Goal: Task Accomplishment & Management: Complete application form

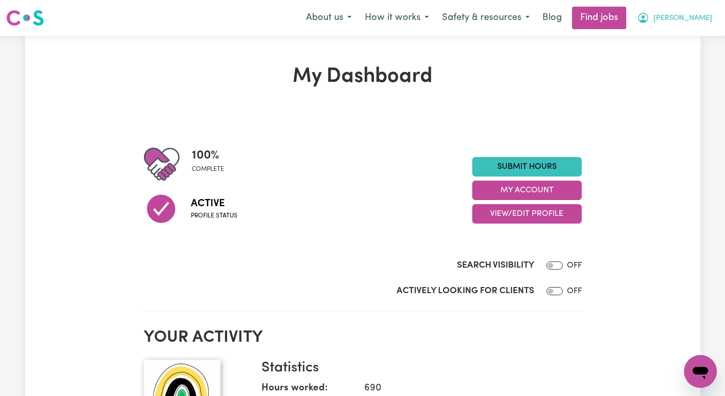
click at [650, 21] on icon "My Account" at bounding box center [643, 18] width 12 height 12
click at [672, 42] on link "My Account" at bounding box center [678, 39] width 81 height 19
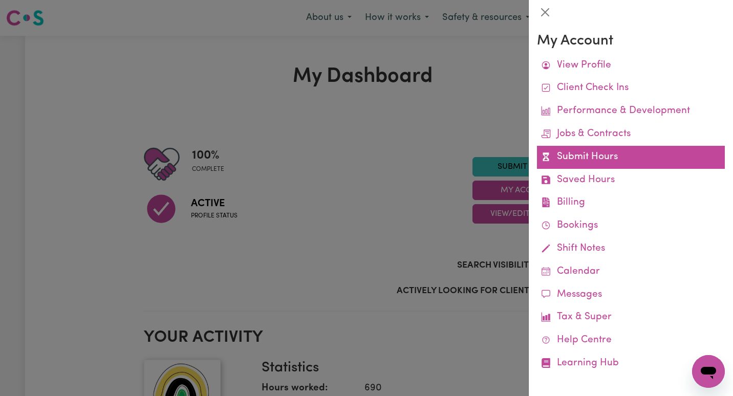
click at [588, 159] on link "Submit Hours" at bounding box center [631, 157] width 188 height 23
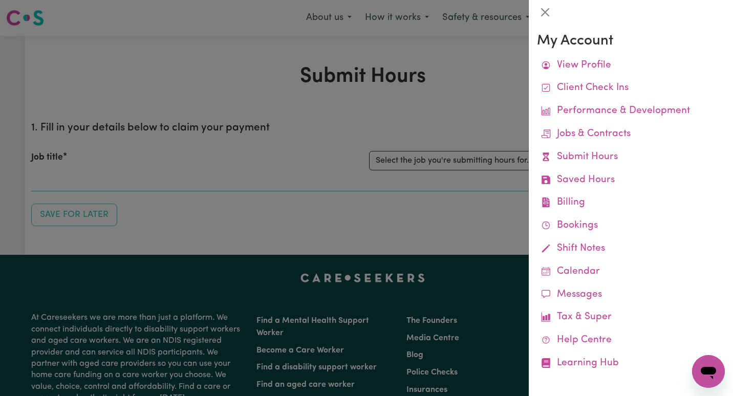
click at [484, 158] on div at bounding box center [366, 198] width 733 height 396
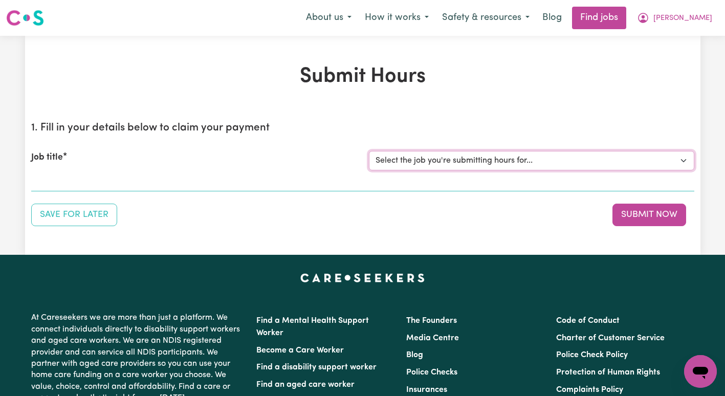
click at [484, 158] on select "Select the job you're submitting hours for... [[PERSON_NAME]] Support Coordinat…" at bounding box center [532, 160] width 326 height 19
select select "13659"
click at [369, 151] on select "Select the job you're submitting hours for... [[PERSON_NAME]] Support Coordinat…" at bounding box center [532, 160] width 326 height 19
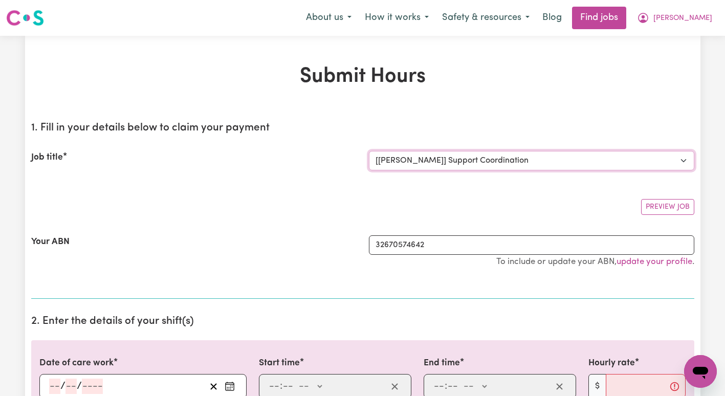
scroll to position [78, 0]
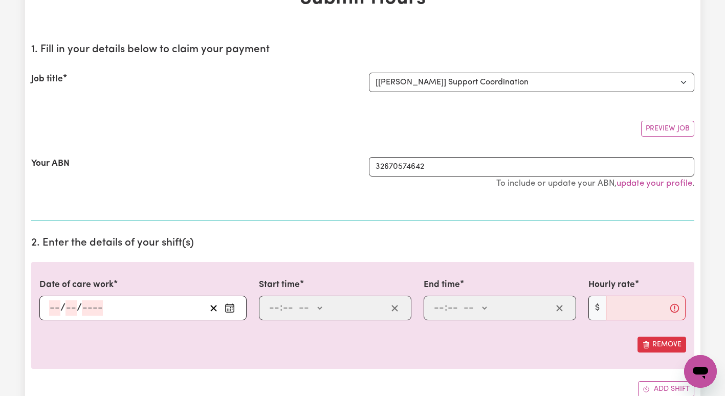
click at [228, 307] on icon "Enter the date of care work" at bounding box center [230, 308] width 10 height 10
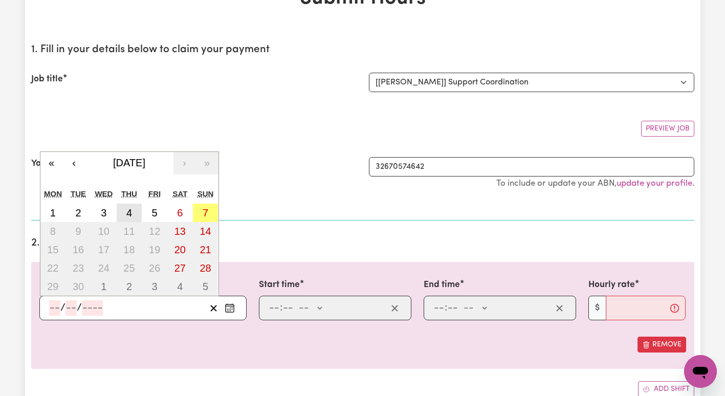
click at [124, 216] on button "4" at bounding box center [130, 213] width 26 height 18
type input "[DATE]"
type input "4"
type input "9"
type input "2025"
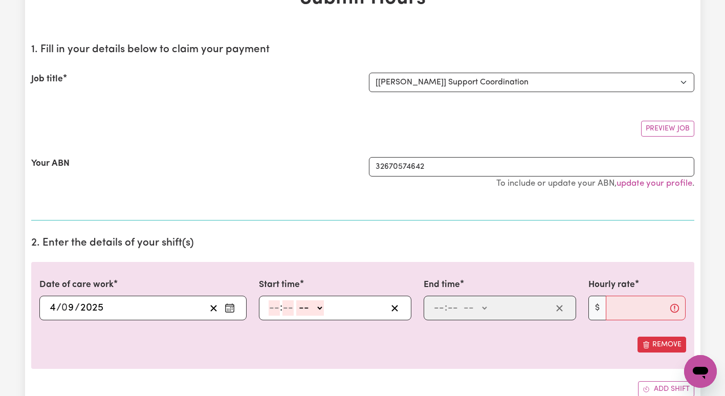
click at [273, 308] on input "number" at bounding box center [274, 307] width 11 height 15
type input "9"
type input "00"
click at [301, 308] on select "-- AM PM" at bounding box center [309, 307] width 28 height 15
select select "am"
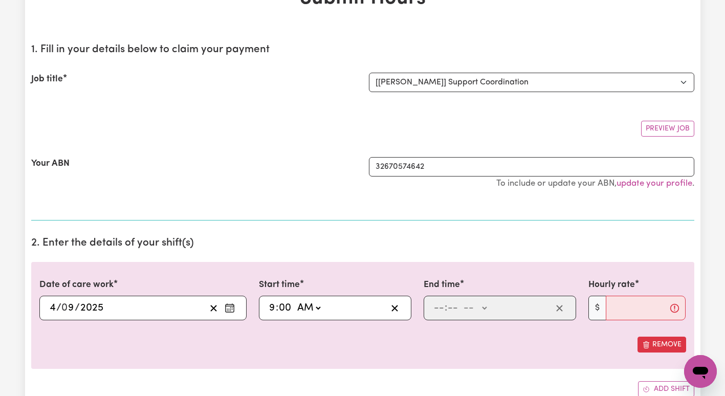
click at [295, 300] on select "-- AM PM" at bounding box center [309, 307] width 28 height 15
type input "09:00"
type input "0"
click at [436, 307] on input "number" at bounding box center [439, 307] width 11 height 15
type input "11"
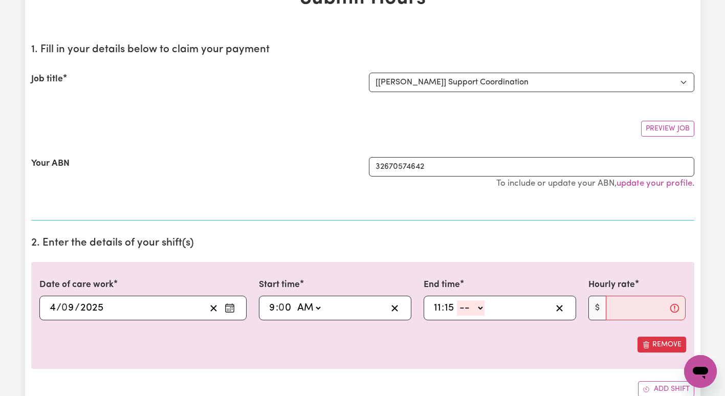
type input "15"
click at [469, 312] on select "-- AM PM" at bounding box center [471, 307] width 28 height 15
select select "am"
click at [457, 300] on select "-- AM PM" at bounding box center [471, 307] width 28 height 15
type input "11:15"
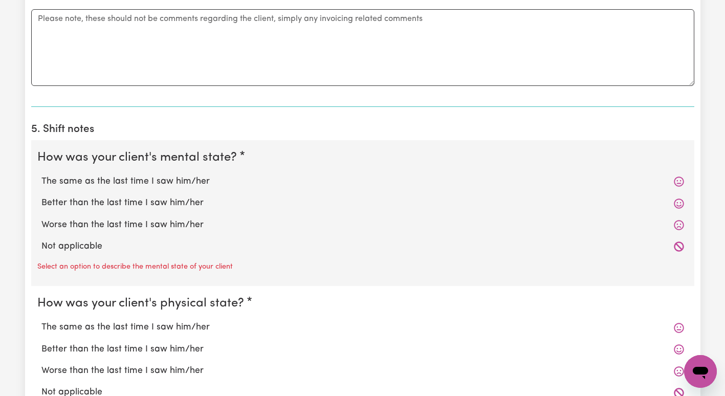
scroll to position [655, 0]
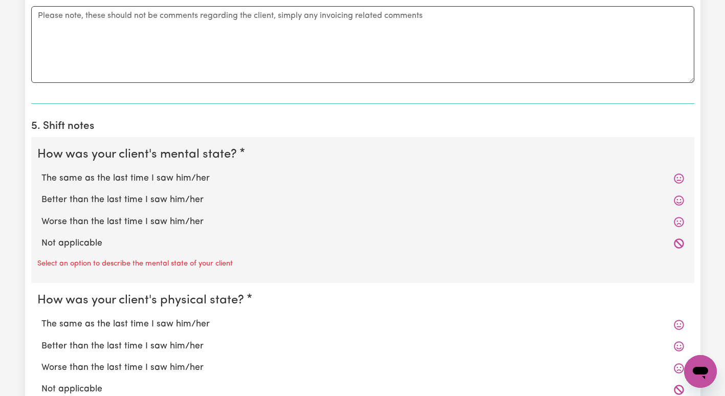
click at [201, 183] on label "The same as the last time I saw him/her" at bounding box center [362, 178] width 643 height 13
click at [41, 172] on input "The same as the last time I saw him/her" at bounding box center [41, 171] width 1 height 1
radio input "true"
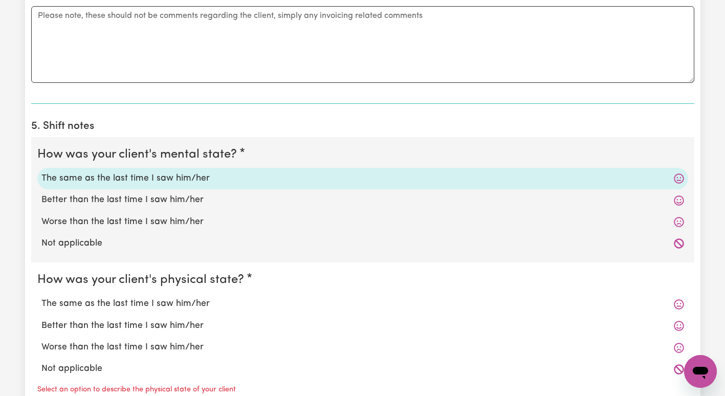
click at [180, 303] on label "The same as the last time I saw him/her" at bounding box center [362, 303] width 643 height 13
click at [41, 297] on input "The same as the last time I saw him/her" at bounding box center [41, 297] width 1 height 1
radio input "true"
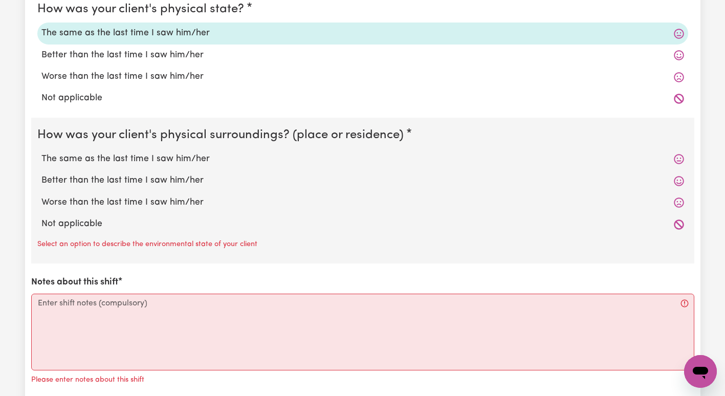
scroll to position [946, 0]
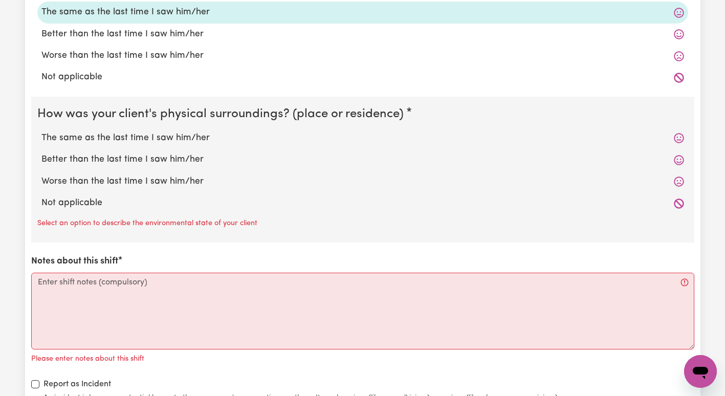
click at [203, 135] on label "The same as the last time I saw him/her" at bounding box center [362, 138] width 643 height 13
click at [41, 132] on input "The same as the last time I saw him/her" at bounding box center [41, 131] width 1 height 1
radio input "true"
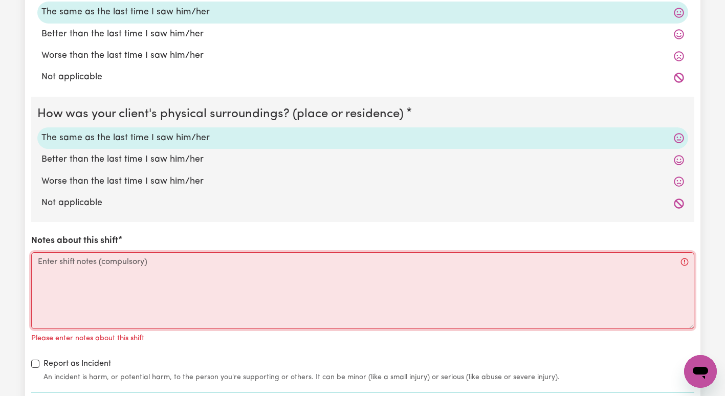
click at [136, 291] on textarea "Notes about this shift" at bounding box center [362, 290] width 663 height 77
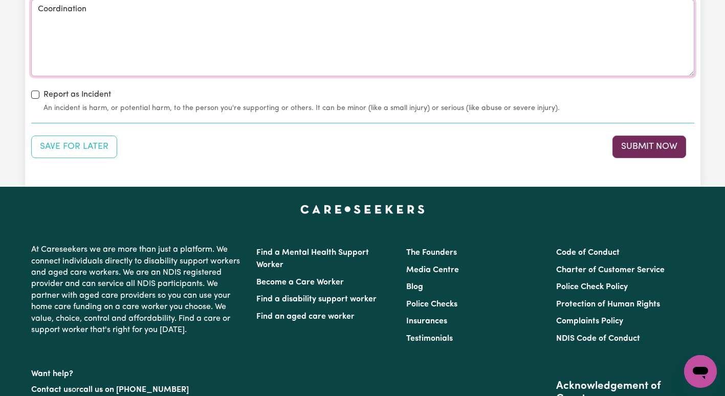
type textarea "Coordination"
click at [628, 142] on button "Submit Now" at bounding box center [650, 147] width 74 height 23
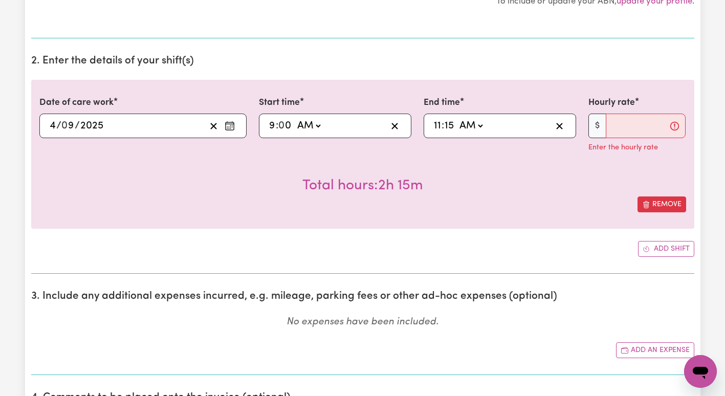
scroll to position [259, 0]
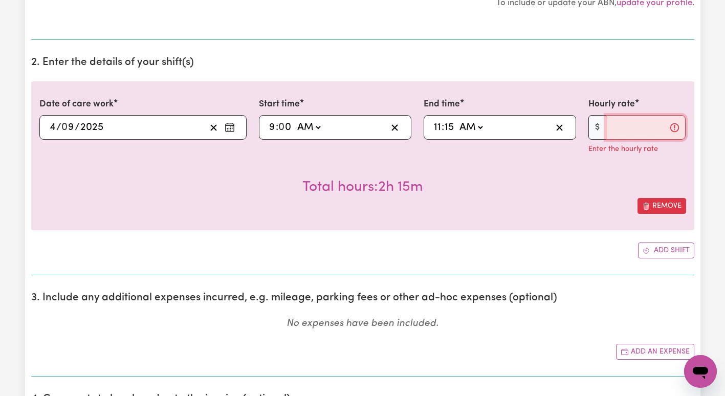
click at [643, 123] on input "Hourly rate" at bounding box center [646, 127] width 80 height 25
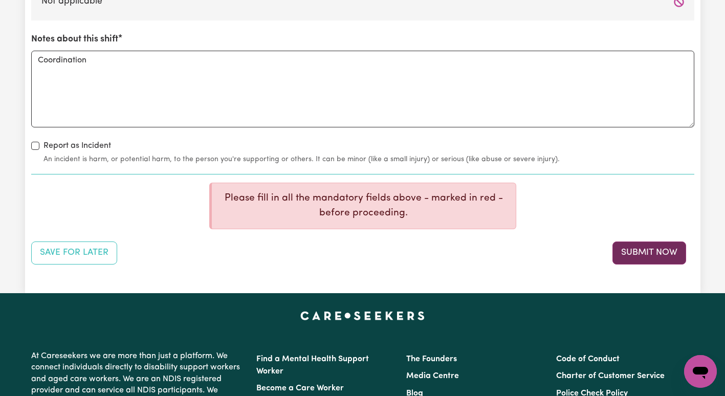
type input "100.14"
click at [630, 250] on button "Submit Now" at bounding box center [650, 253] width 74 height 23
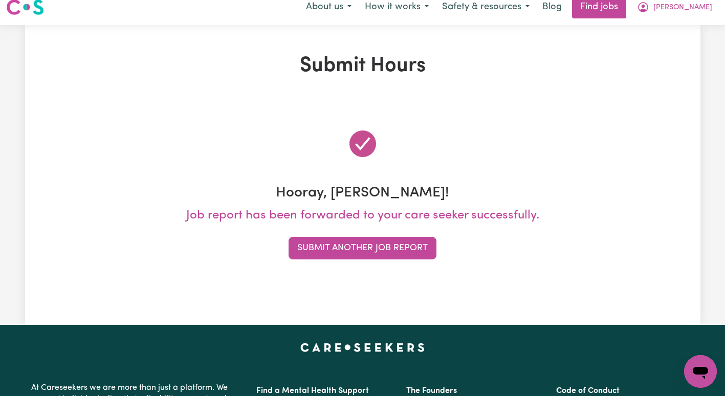
scroll to position [0, 0]
